Goal: Entertainment & Leisure: Browse casually

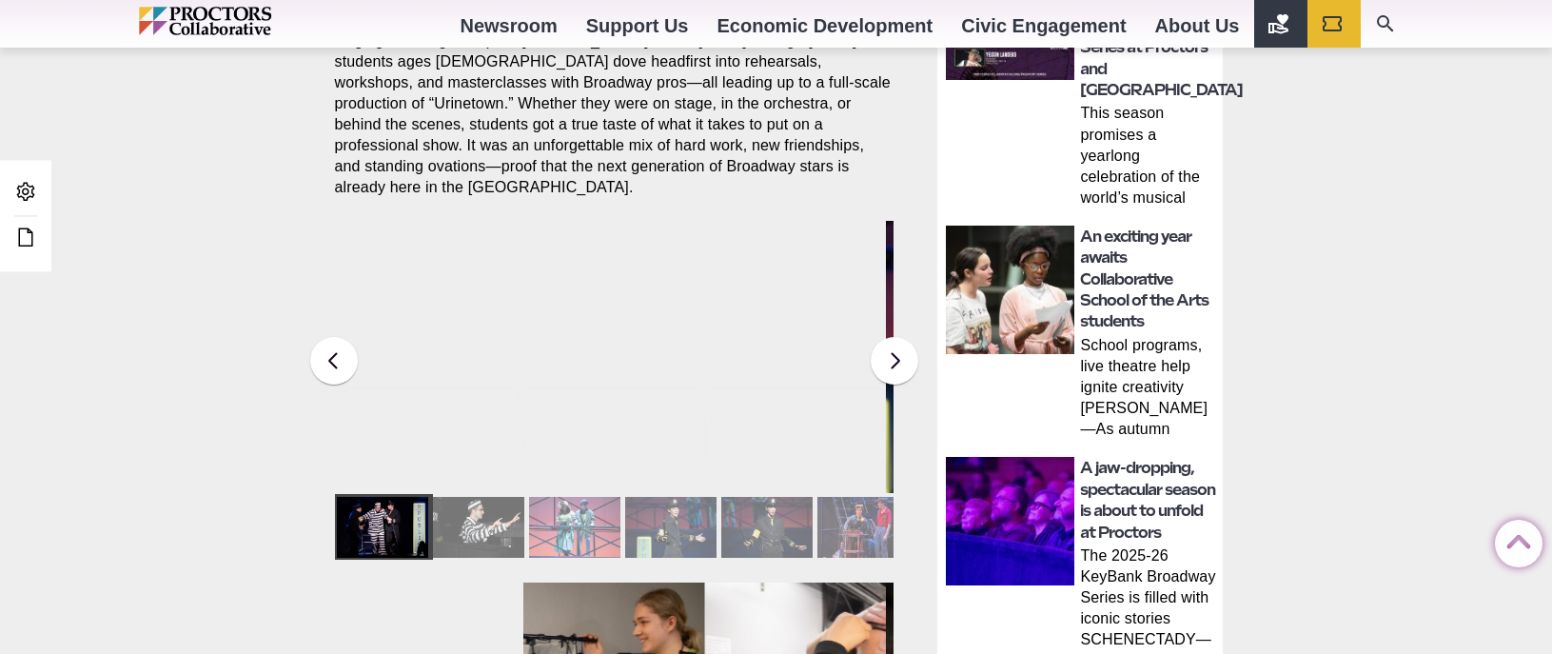
scroll to position [801, 0]
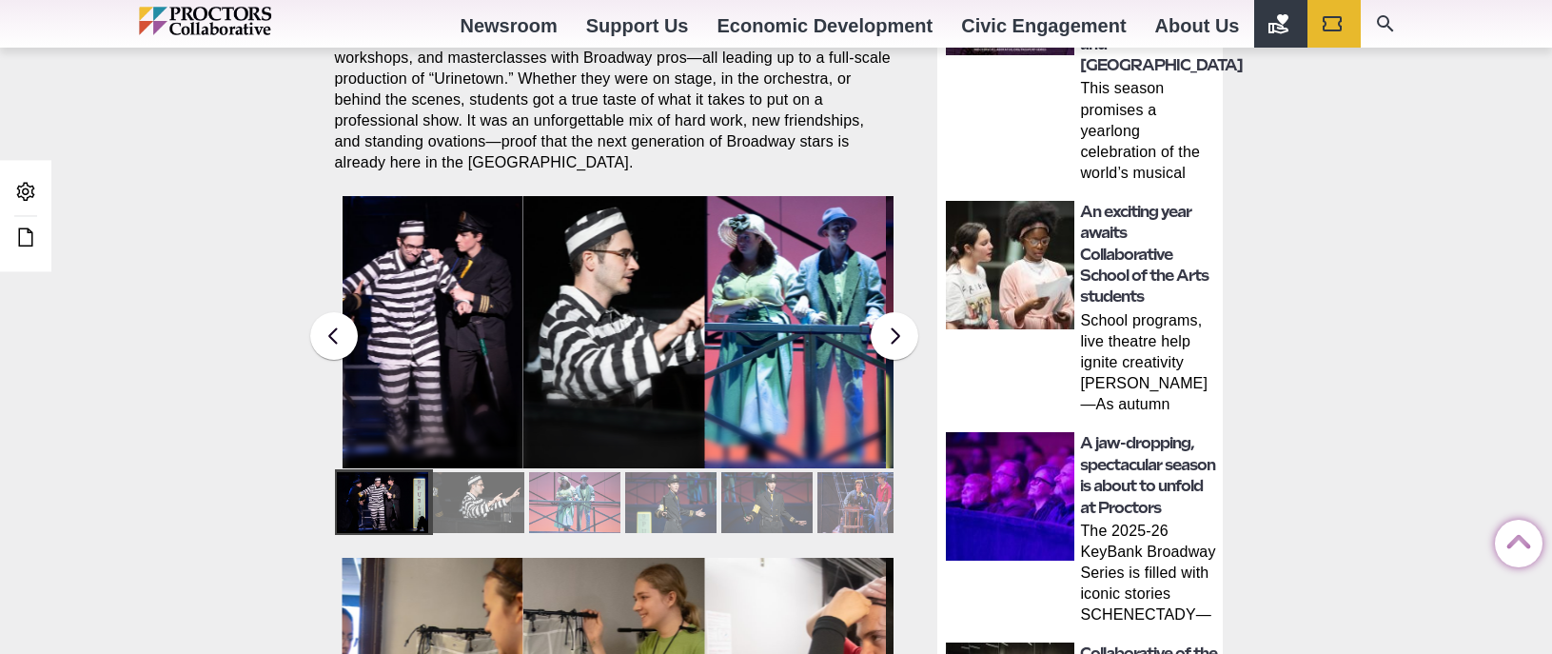
click at [700, 486] on div at bounding box center [670, 502] width 91 height 61
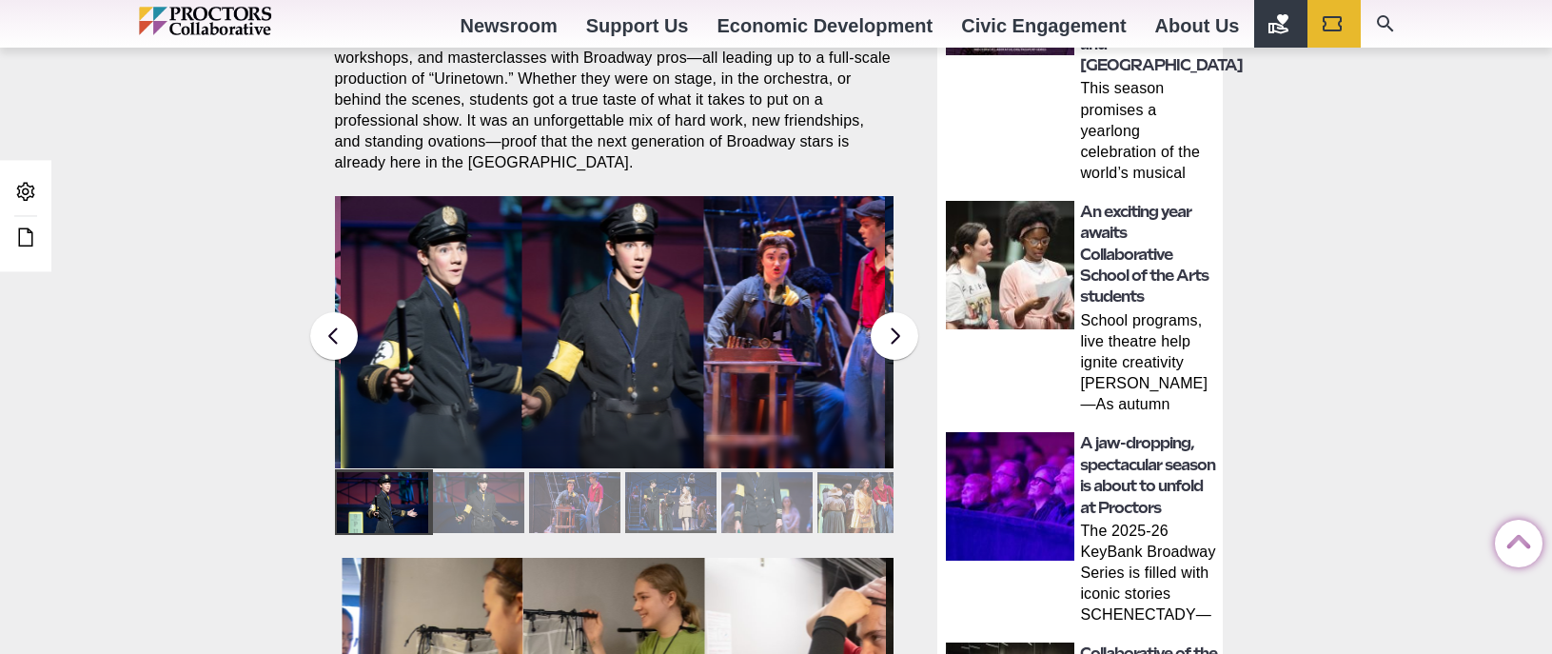
click at [700, 486] on div at bounding box center [670, 502] width 91 height 61
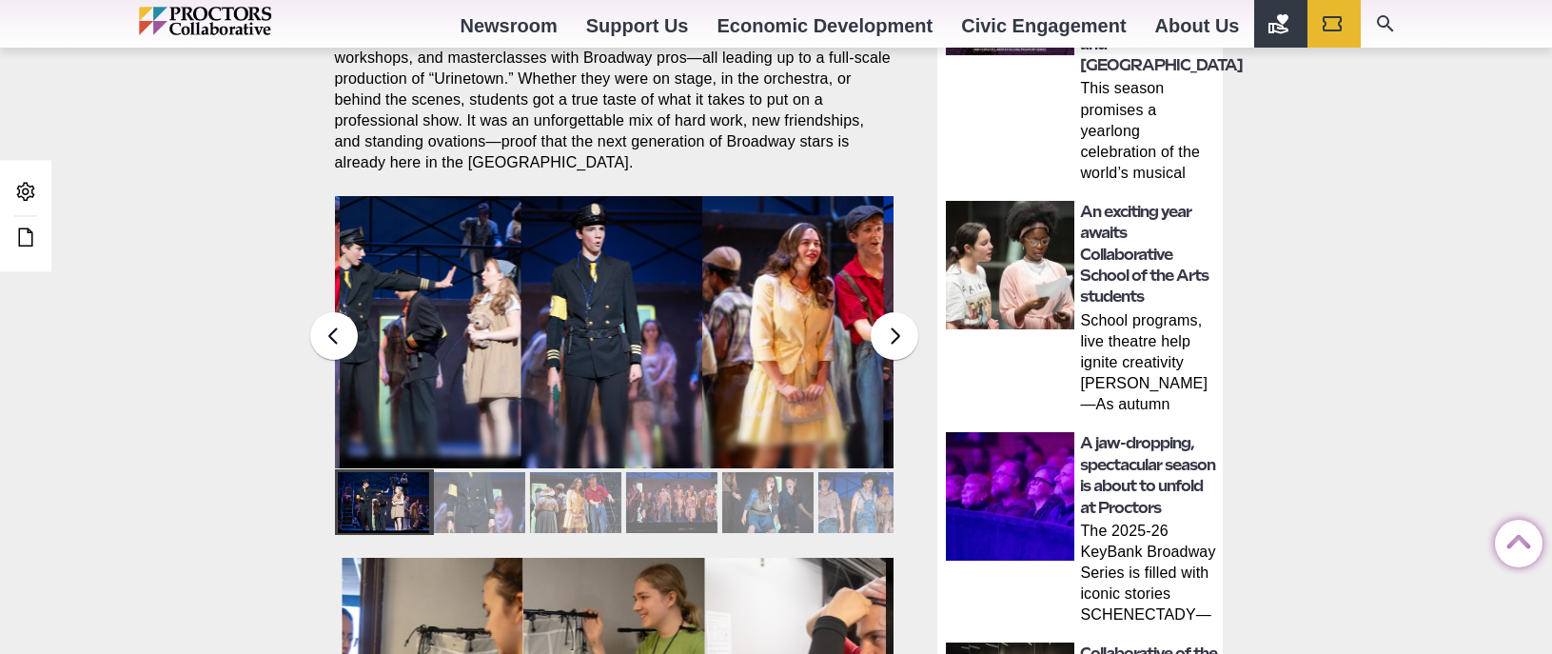
click at [711, 325] on figcaption "Students in the Collaborative School of the Arts Broadway Camp perform during a…" at bounding box center [793, 370] width 182 height 195
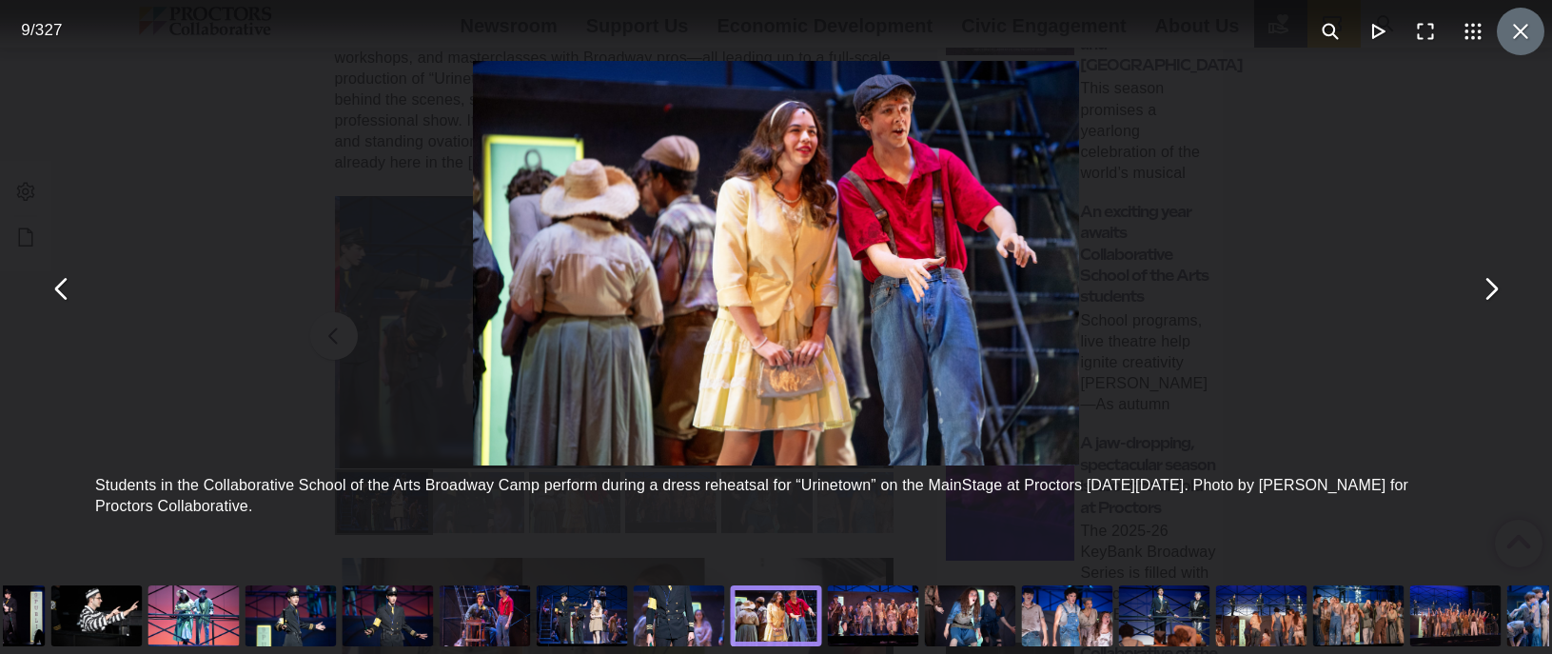
click at [1531, 38] on button "You can close this modal content with the ESC key" at bounding box center [1521, 32] width 48 height 48
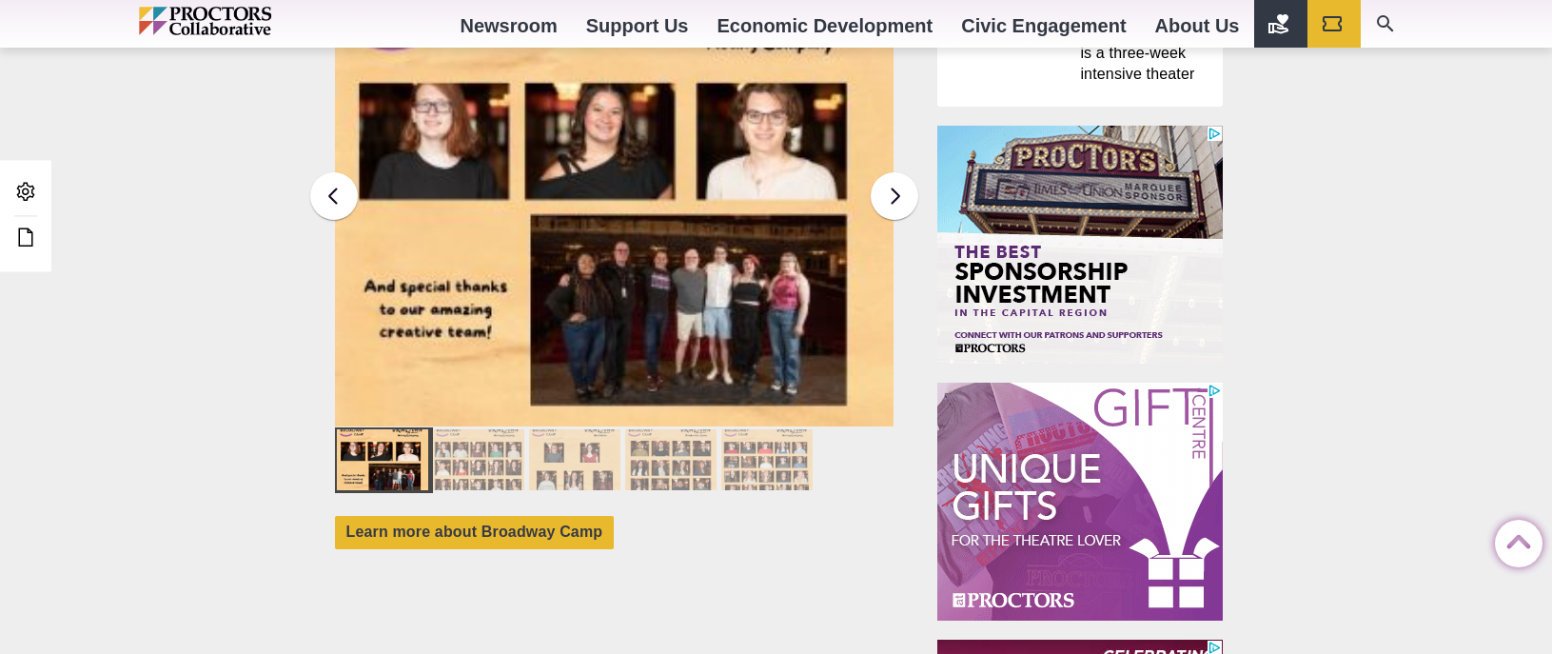
scroll to position [1770, 0]
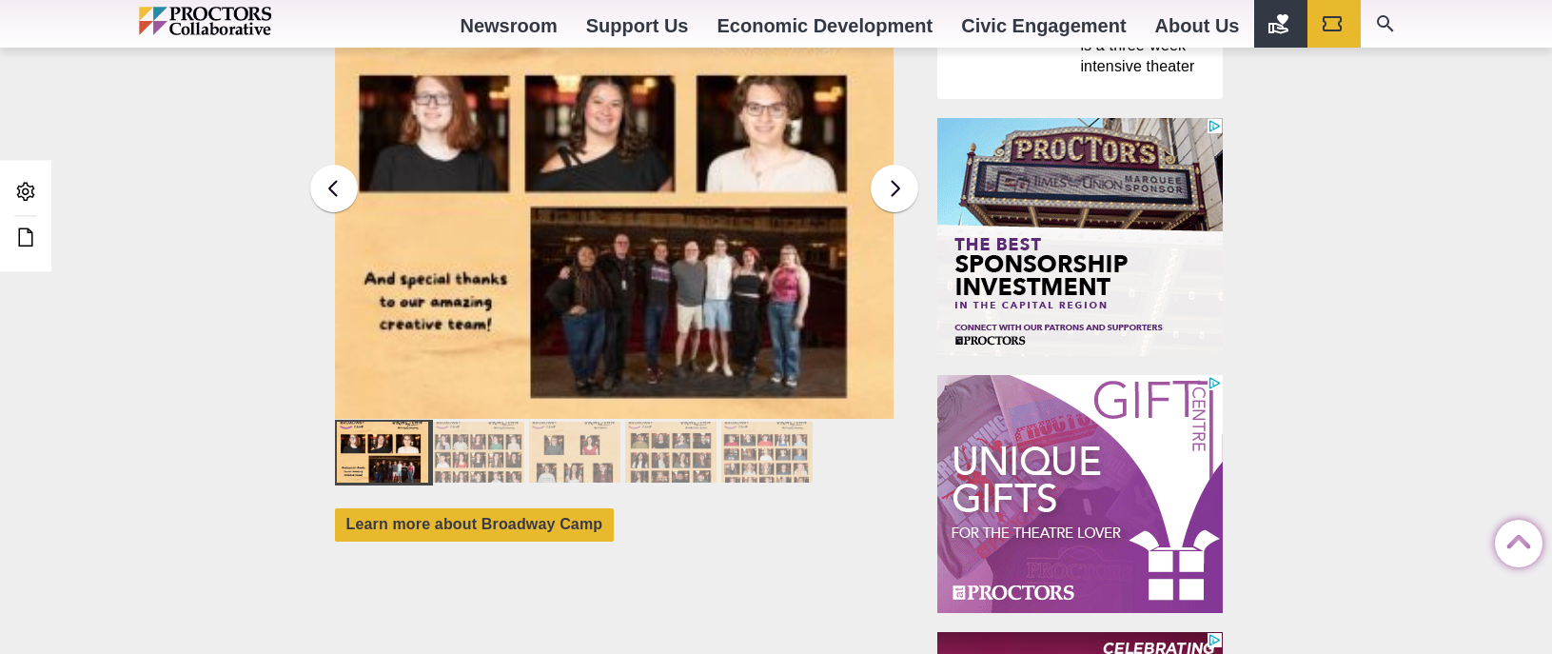
click at [684, 430] on div at bounding box center [670, 452] width 91 height 61
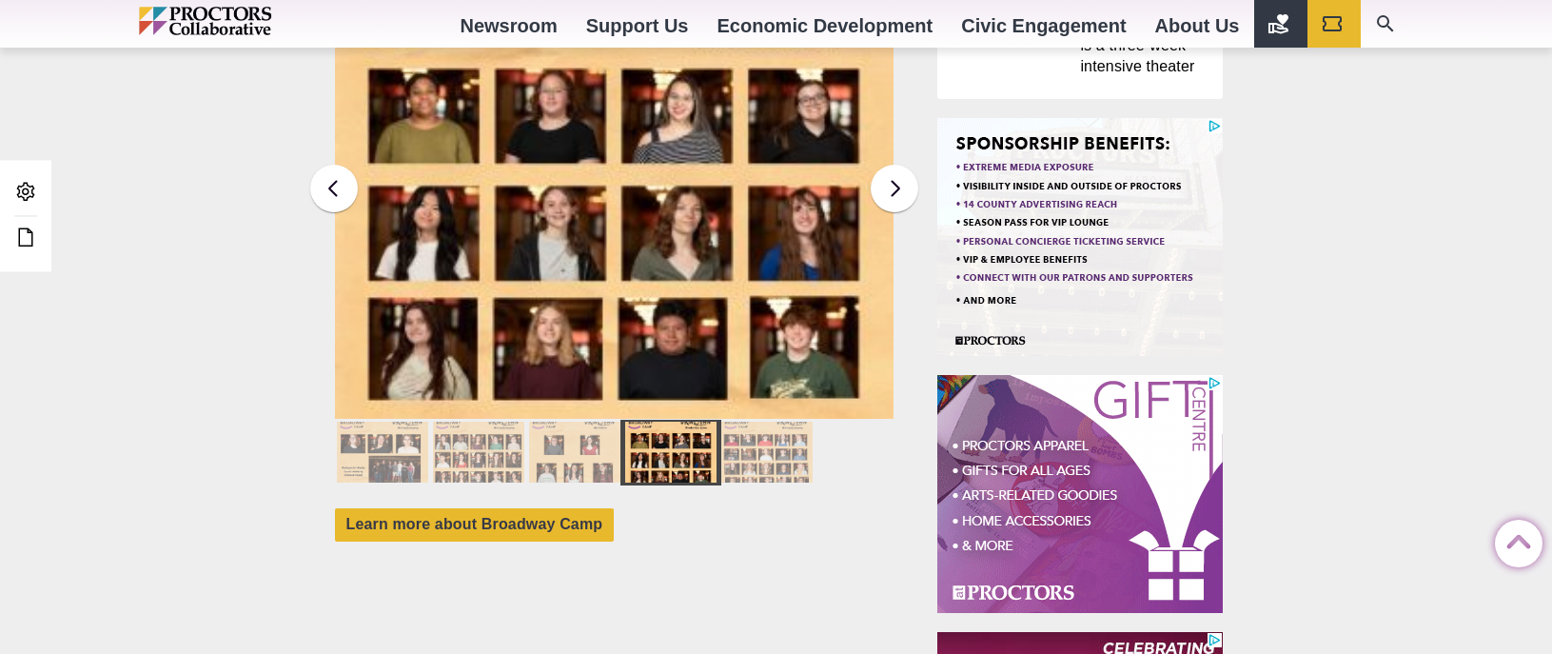
click at [624, 258] on img at bounding box center [614, 185] width 560 height 468
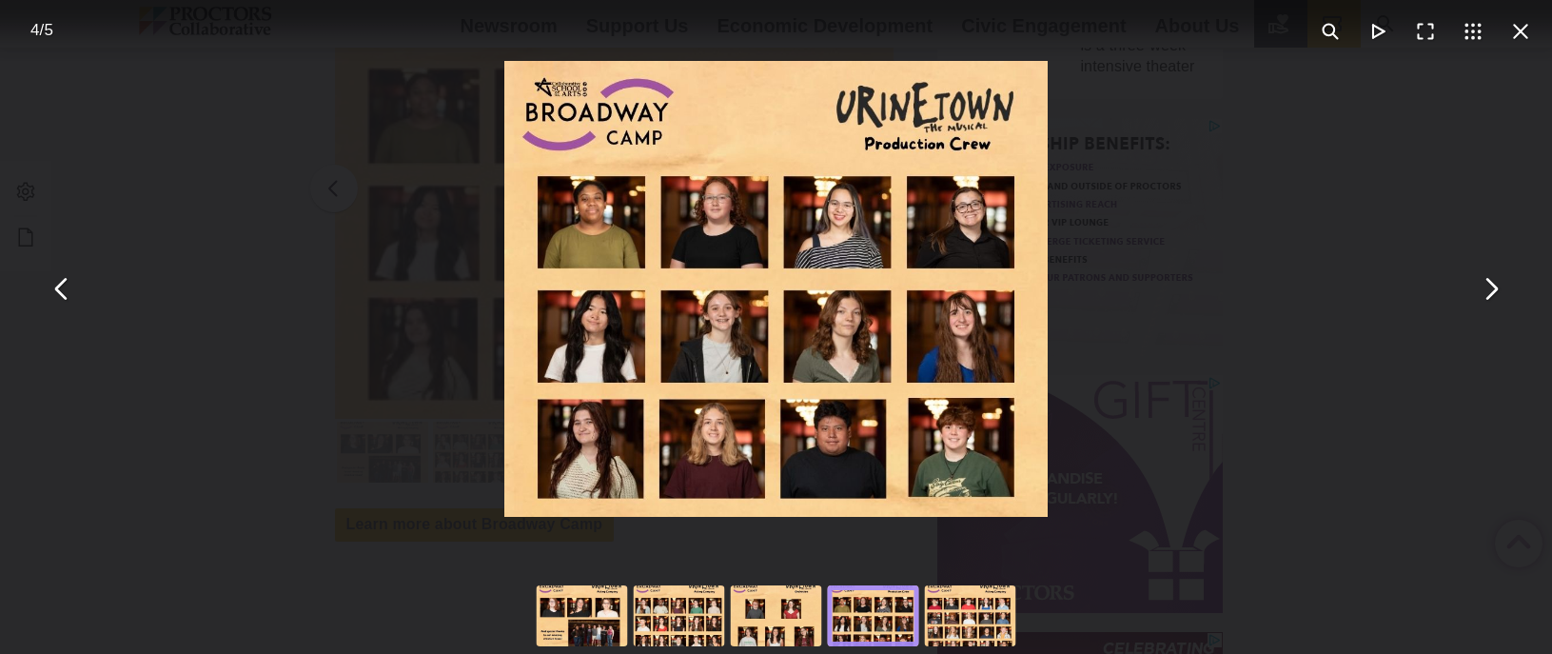
click at [1330, 289] on div "You can close this modal content with the ESC key" at bounding box center [776, 289] width 1552 height 578
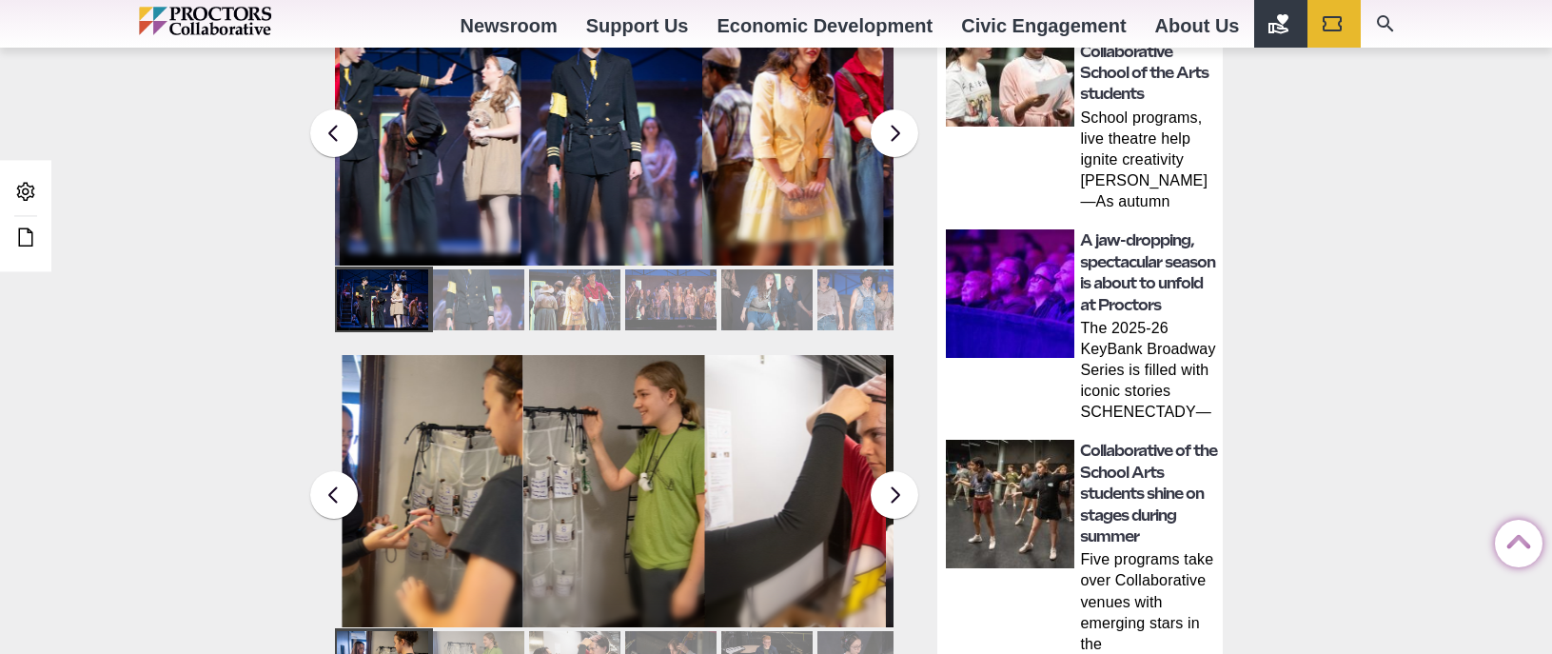
scroll to position [998, 0]
